Goal: Browse casually

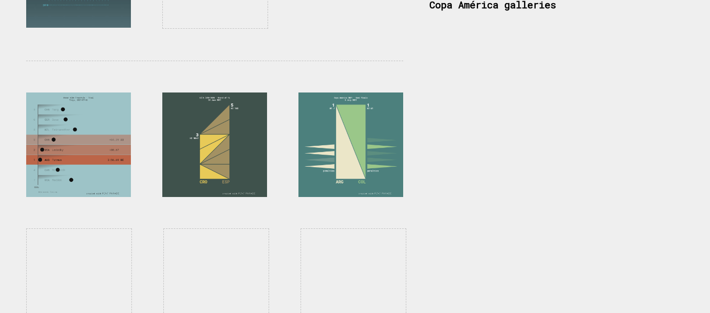
scroll to position [837, 0]
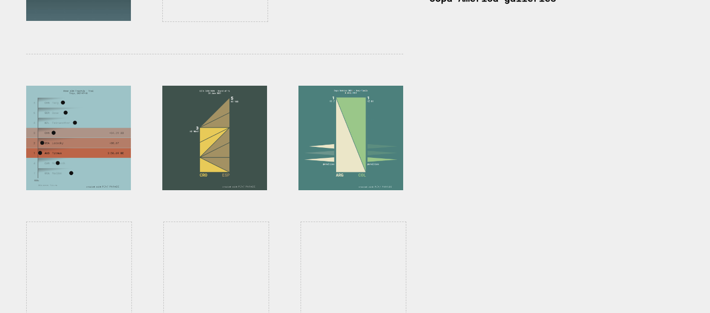
click at [349, 136] on div at bounding box center [350, 138] width 105 height 105
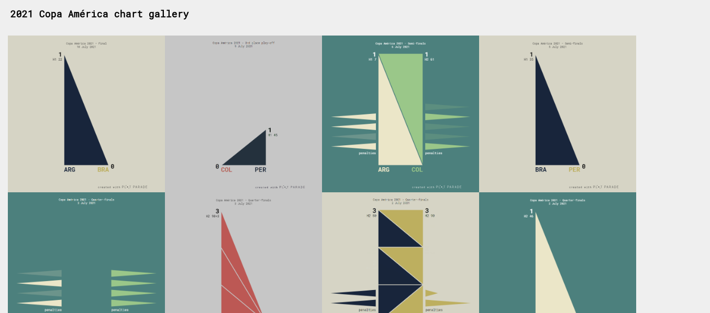
scroll to position [100, 0]
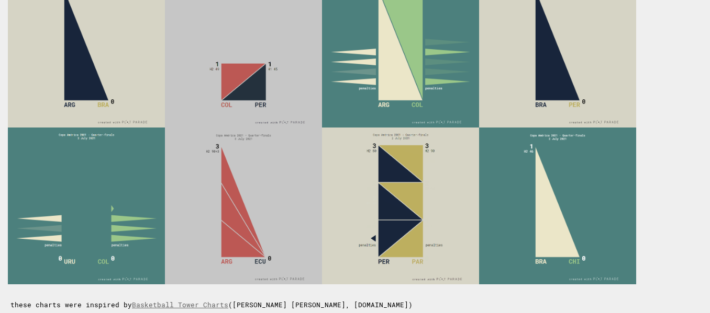
click at [89, 219] on img at bounding box center [86, 206] width 157 height 157
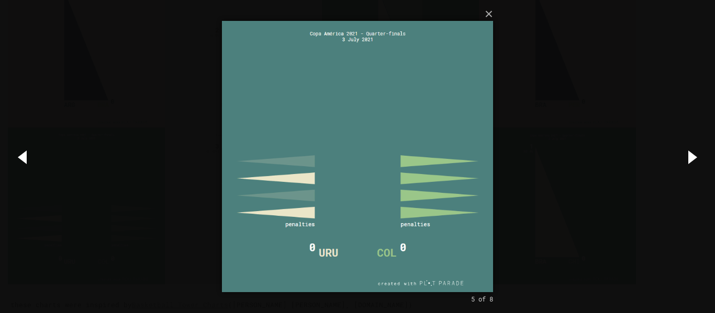
click at [336, 196] on img at bounding box center [357, 156] width 271 height 313
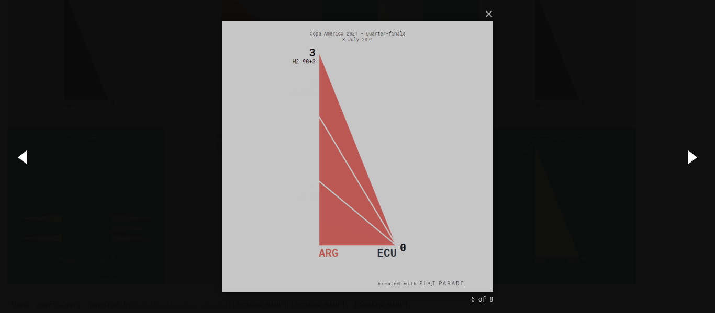
click at [377, 145] on img at bounding box center [357, 156] width 271 height 313
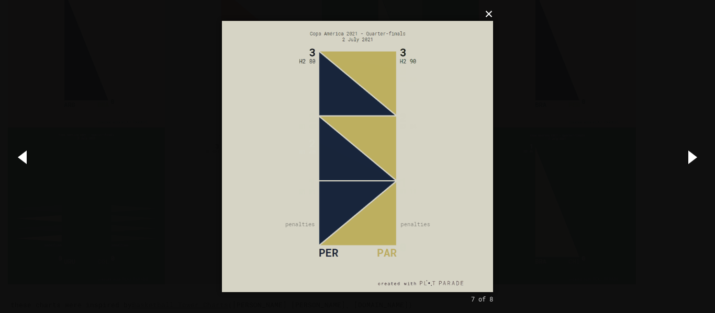
click at [492, 16] on button "×" at bounding box center [360, 14] width 271 height 23
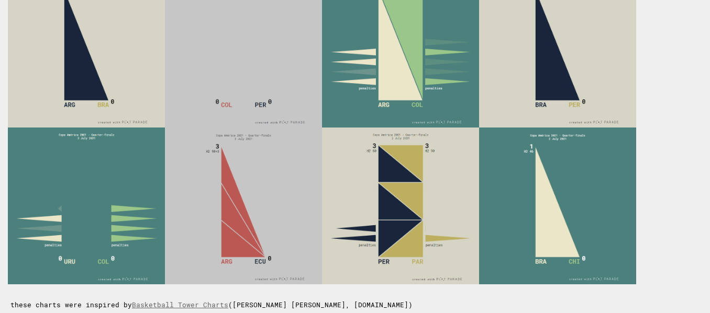
click at [64, 203] on img at bounding box center [86, 206] width 157 height 157
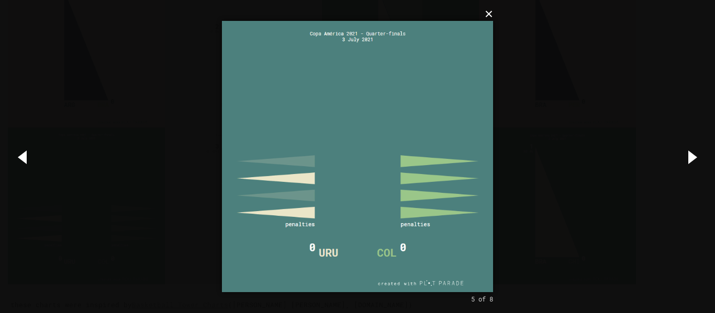
click at [491, 18] on button "×" at bounding box center [360, 14] width 271 height 23
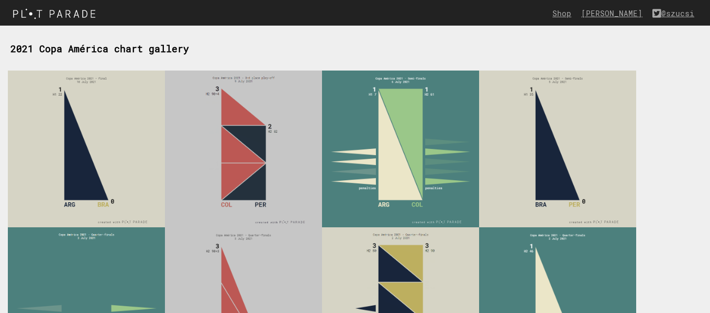
scroll to position [0, 0]
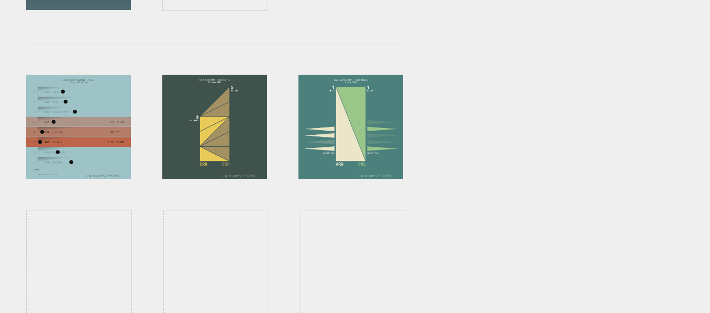
scroll to position [847, 0]
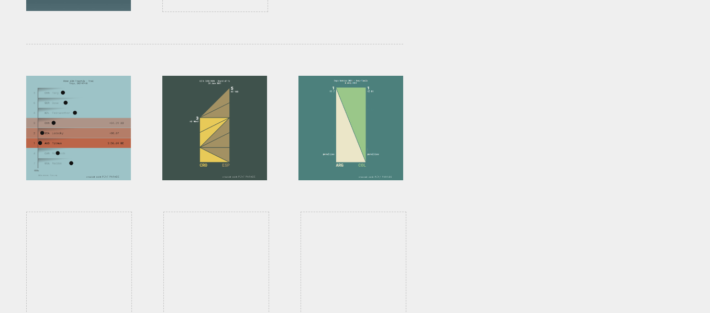
click at [360, 131] on div at bounding box center [350, 128] width 105 height 105
